Goal: Information Seeking & Learning: Learn about a topic

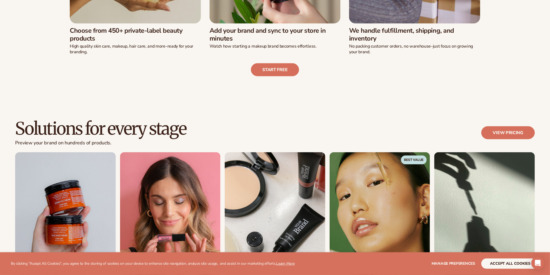
scroll to position [303, 0]
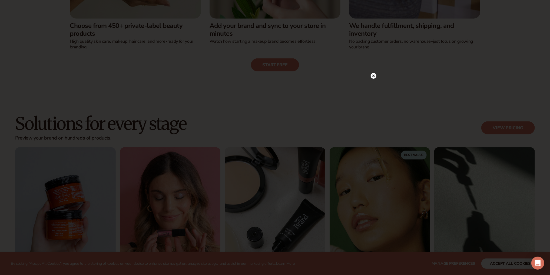
click at [374, 76] on icon at bounding box center [373, 76] width 3 height 3
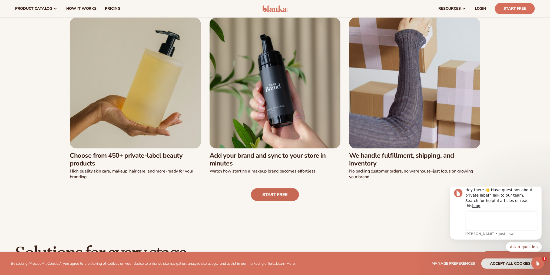
scroll to position [0, 0]
click at [275, 195] on link "Start free" at bounding box center [275, 194] width 48 height 13
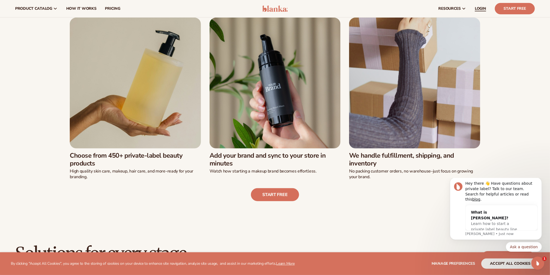
click at [480, 6] on span "LOGIN" at bounding box center [480, 8] width 11 height 4
click at [105, 9] on span "pricing" at bounding box center [112, 8] width 15 height 4
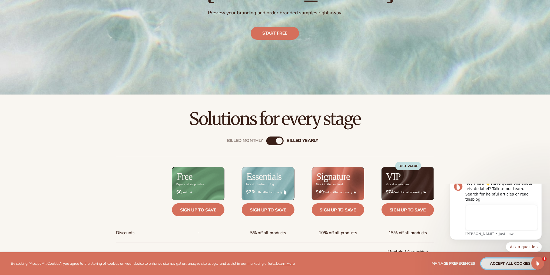
click at [496, 264] on button "accept all cookies" at bounding box center [510, 263] width 58 height 10
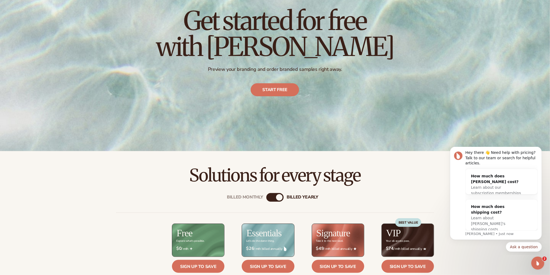
scroll to position [87, 0]
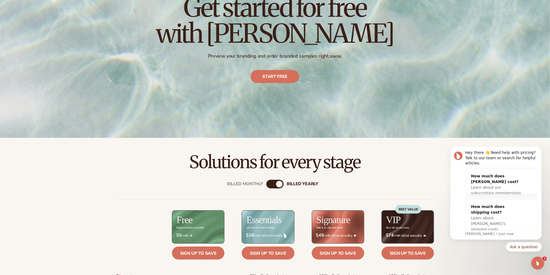
click at [279, 183] on div "billed Yearly" at bounding box center [279, 184] width 6 height 6
click at [268, 184] on div "Billed Monthly" at bounding box center [269, 184] width 6 height 6
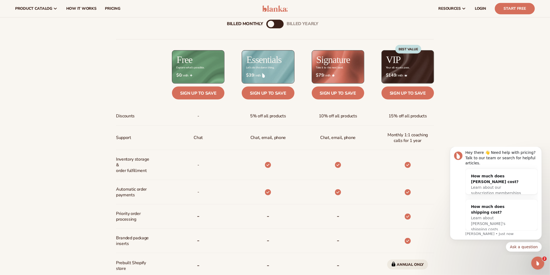
scroll to position [238, 0]
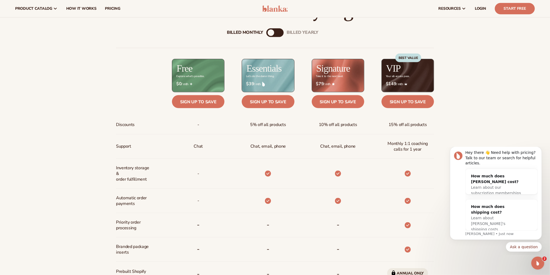
click at [278, 33] on div "billed Yearly" at bounding box center [280, 32] width 6 height 6
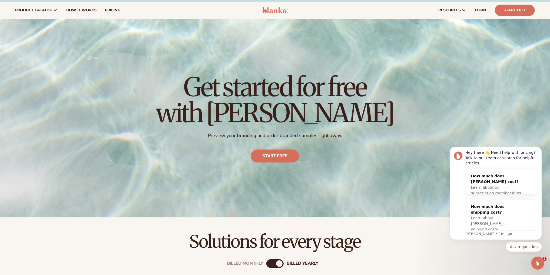
scroll to position [0, 0]
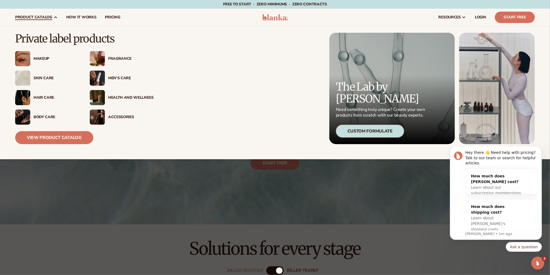
click at [117, 79] on div "Men’s Care" at bounding box center [130, 78] width 45 height 5
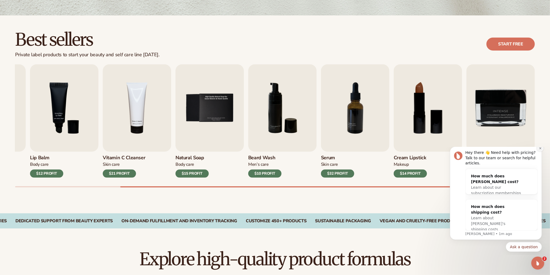
click at [540, 149] on icon "Dismiss notification" at bounding box center [540, 148] width 2 height 2
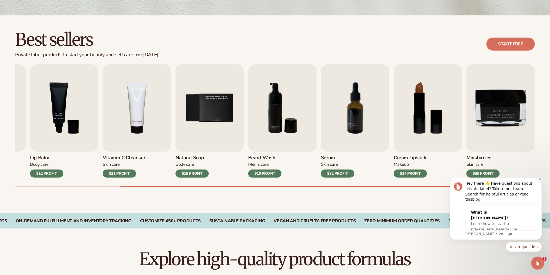
click at [539, 182] on button "Dismiss notification" at bounding box center [539, 178] width 7 height 7
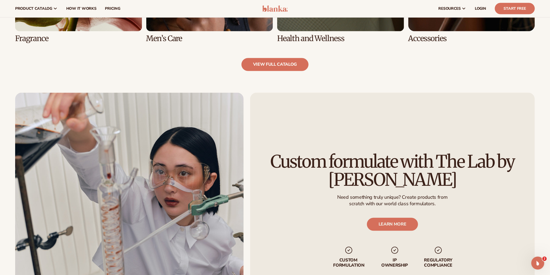
scroll to position [519, 0]
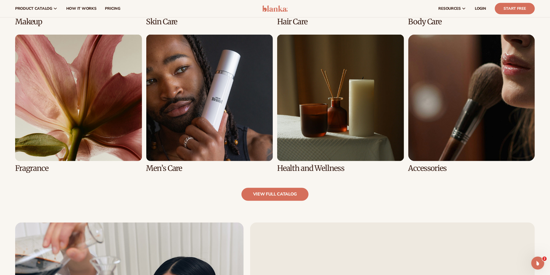
click at [224, 118] on link "6 / 8" at bounding box center [209, 104] width 127 height 138
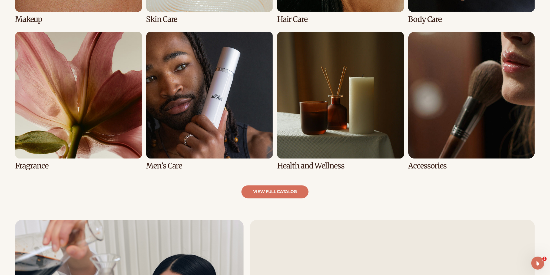
scroll to position [541, 0]
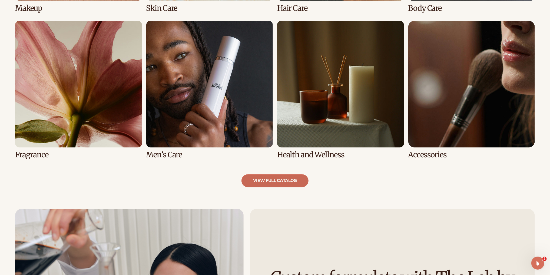
click at [264, 183] on link "view full catalog" at bounding box center [274, 180] width 67 height 13
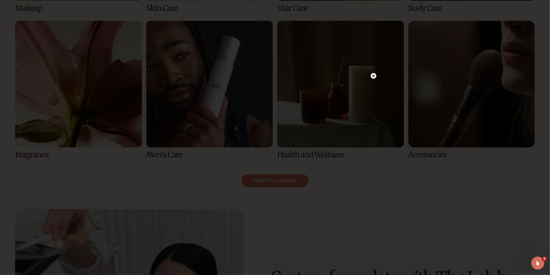
click at [373, 77] on icon at bounding box center [373, 76] width 3 height 3
